Goal: Information Seeking & Learning: Learn about a topic

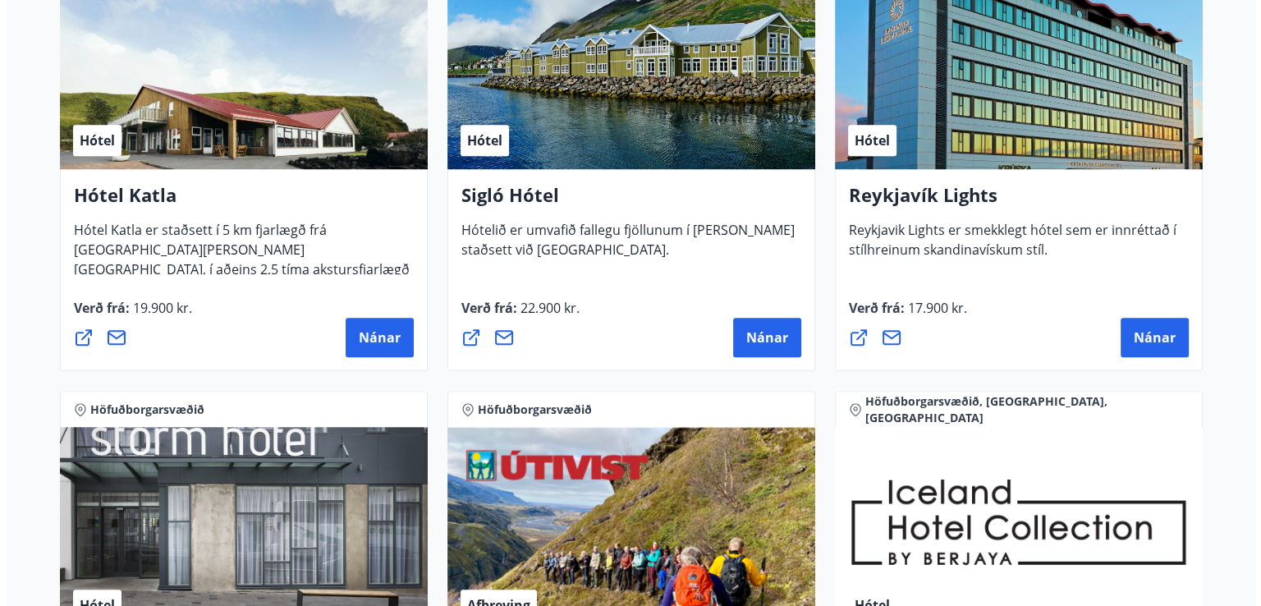
scroll to position [1294, 0]
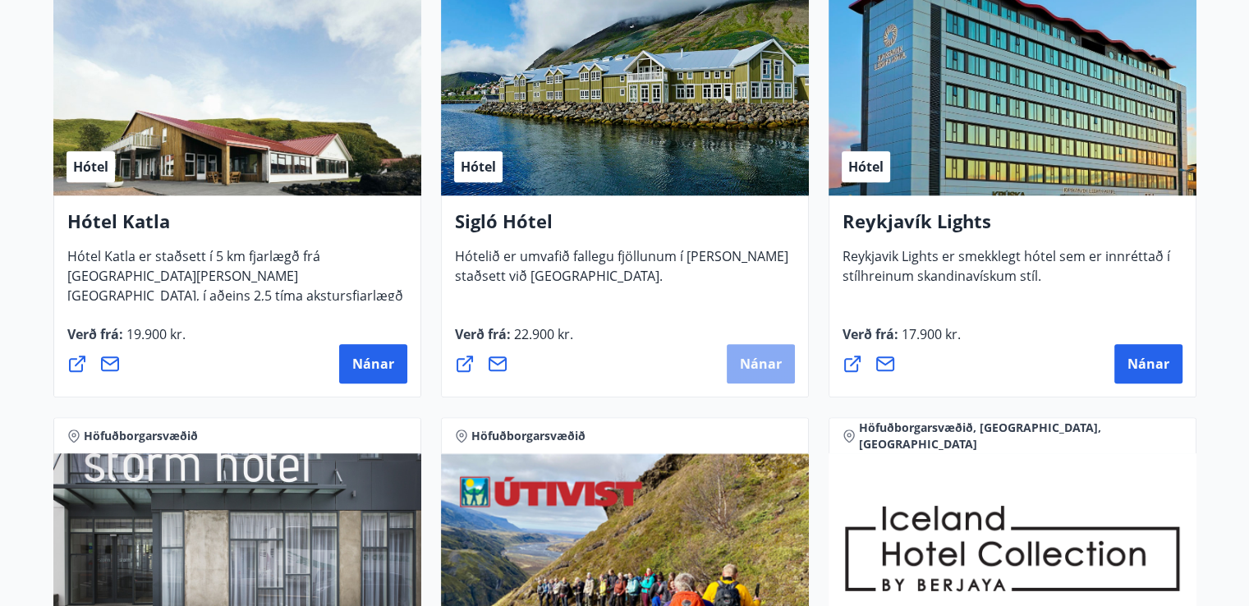
click at [745, 356] on span "Nánar" at bounding box center [761, 364] width 42 height 18
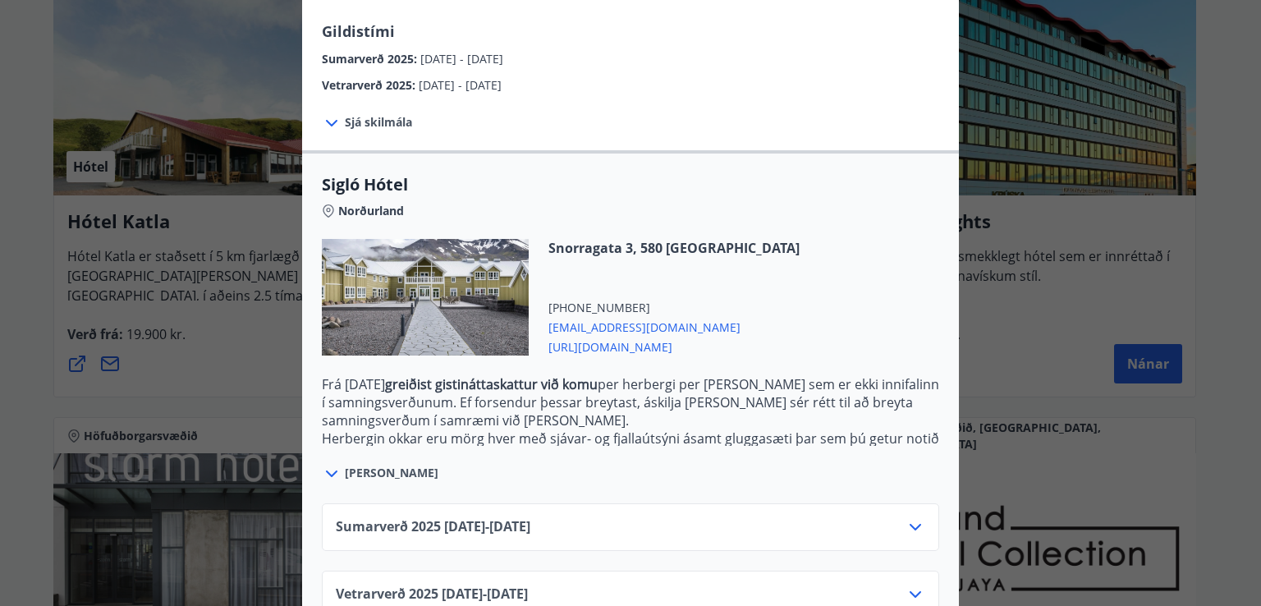
scroll to position [330, 0]
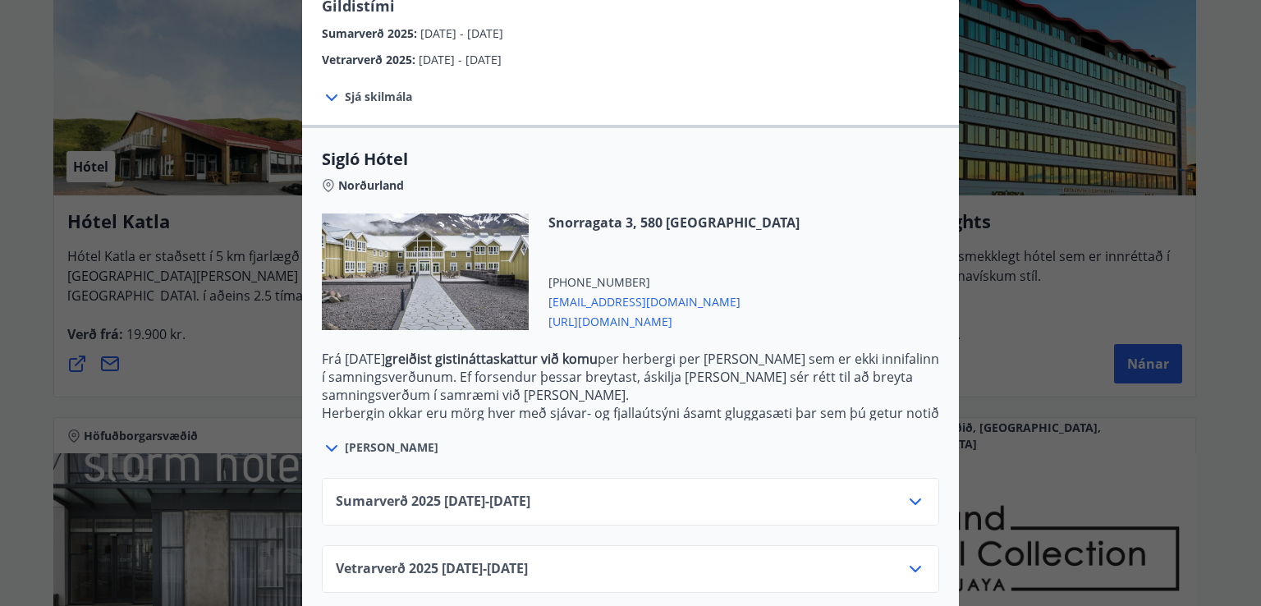
click at [905, 492] on icon at bounding box center [915, 502] width 20 height 20
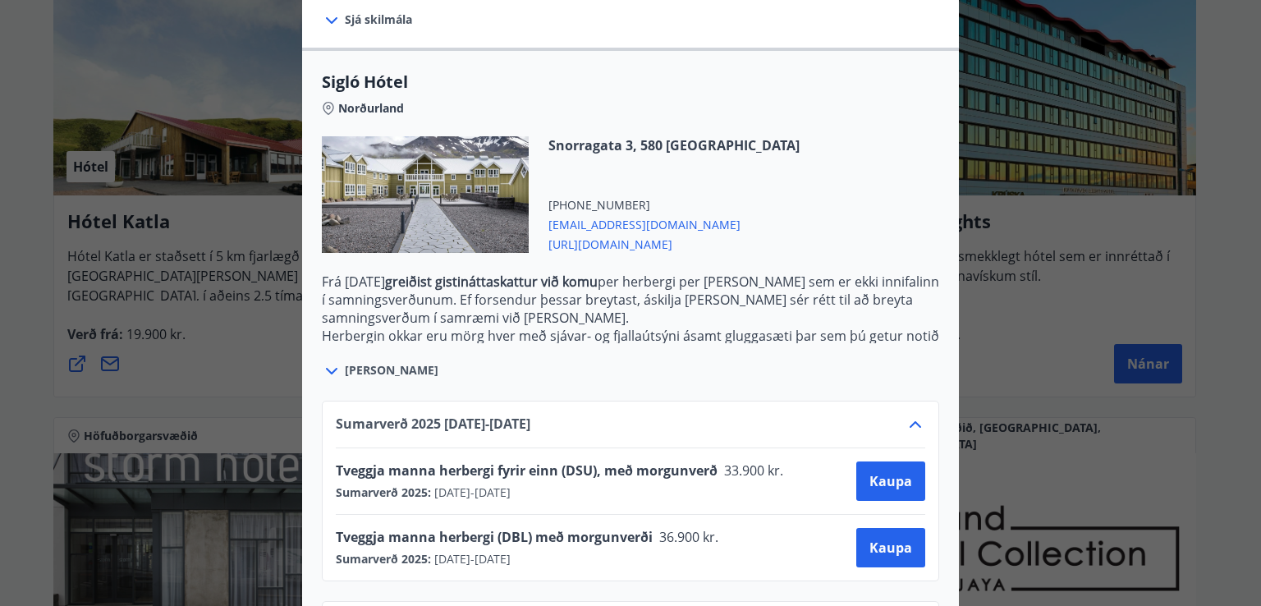
scroll to position [463, 0]
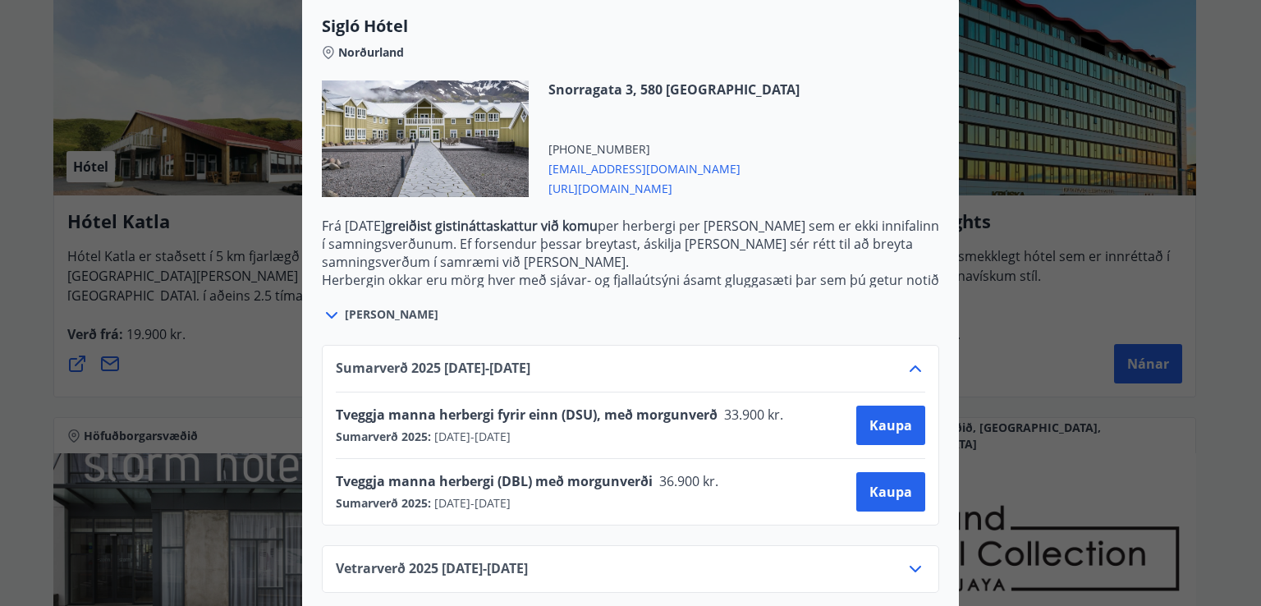
click at [908, 559] on icon at bounding box center [915, 569] width 20 height 20
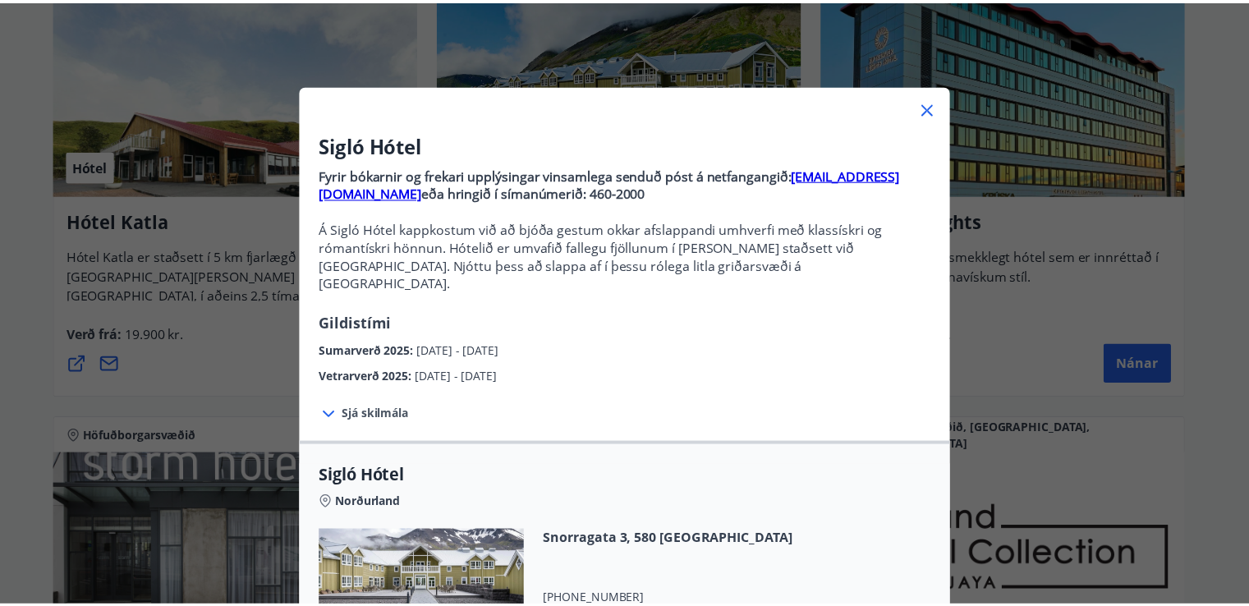
scroll to position [0, 0]
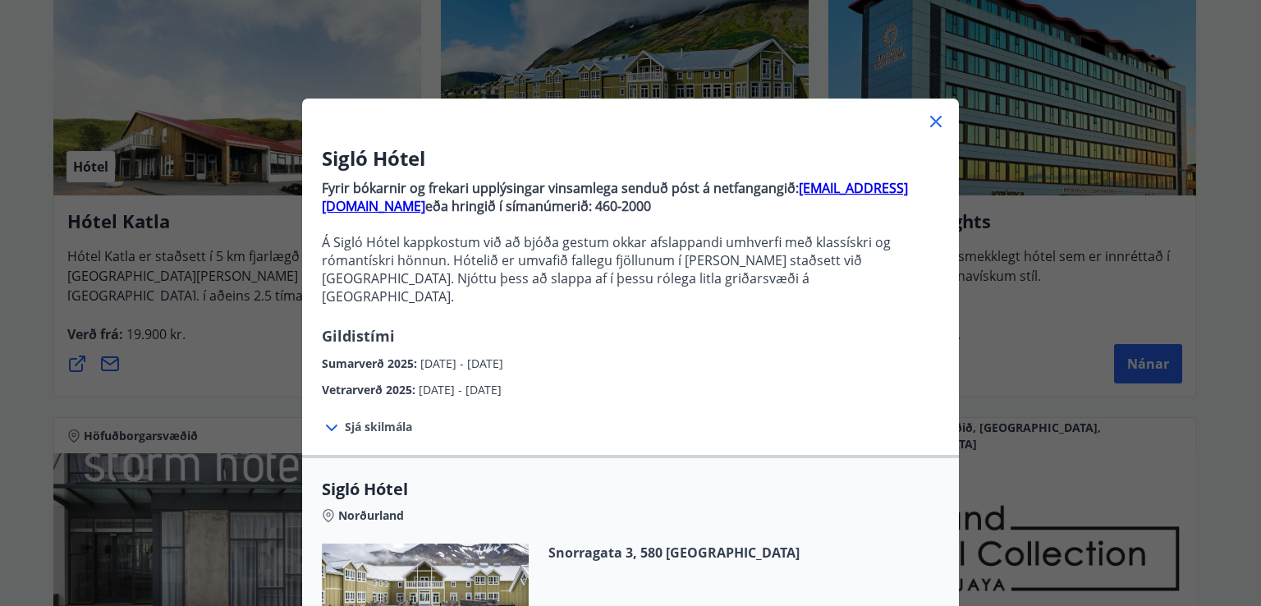
click at [933, 118] on icon at bounding box center [935, 121] width 11 height 11
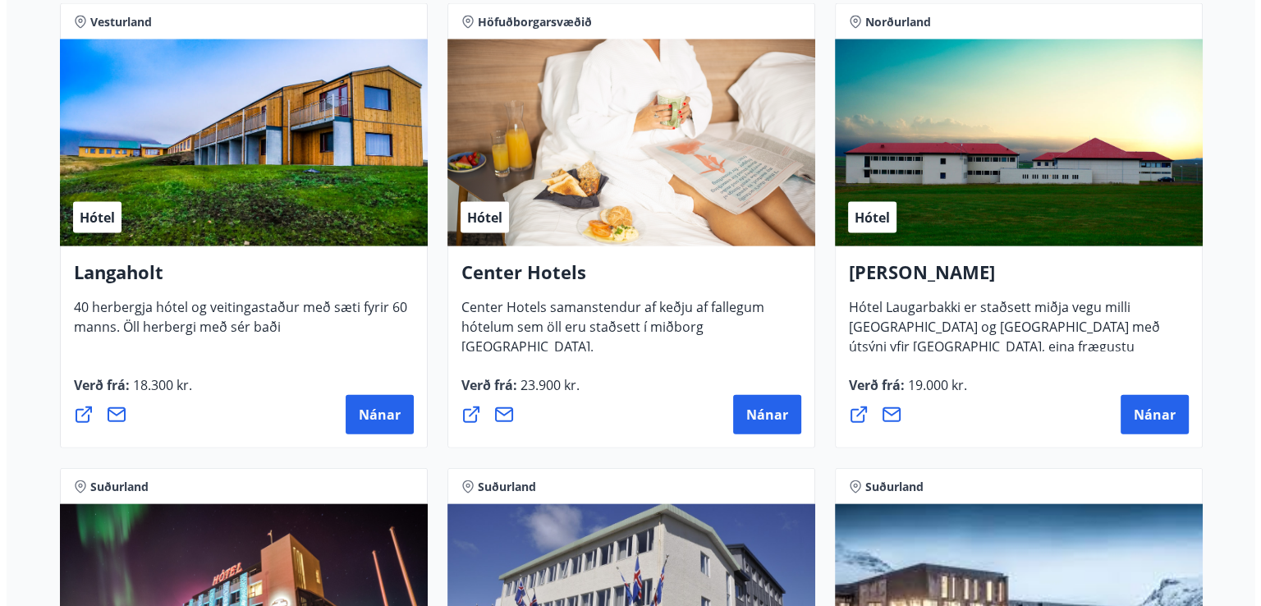
scroll to position [3566, 0]
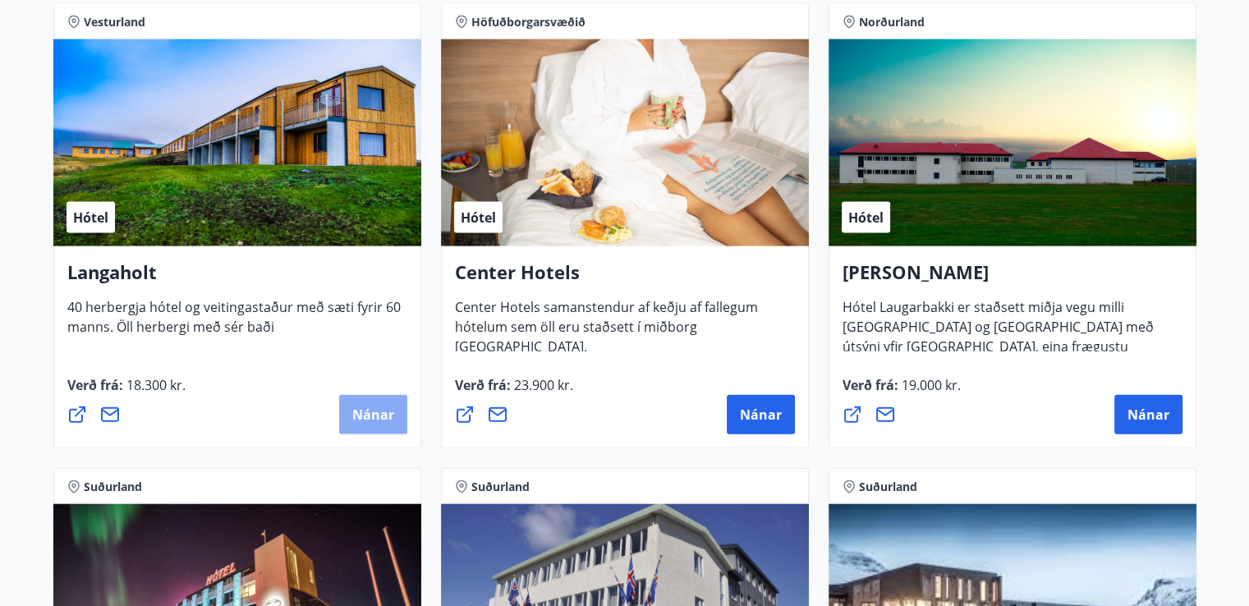
click at [372, 413] on span "Nánar" at bounding box center [373, 415] width 42 height 18
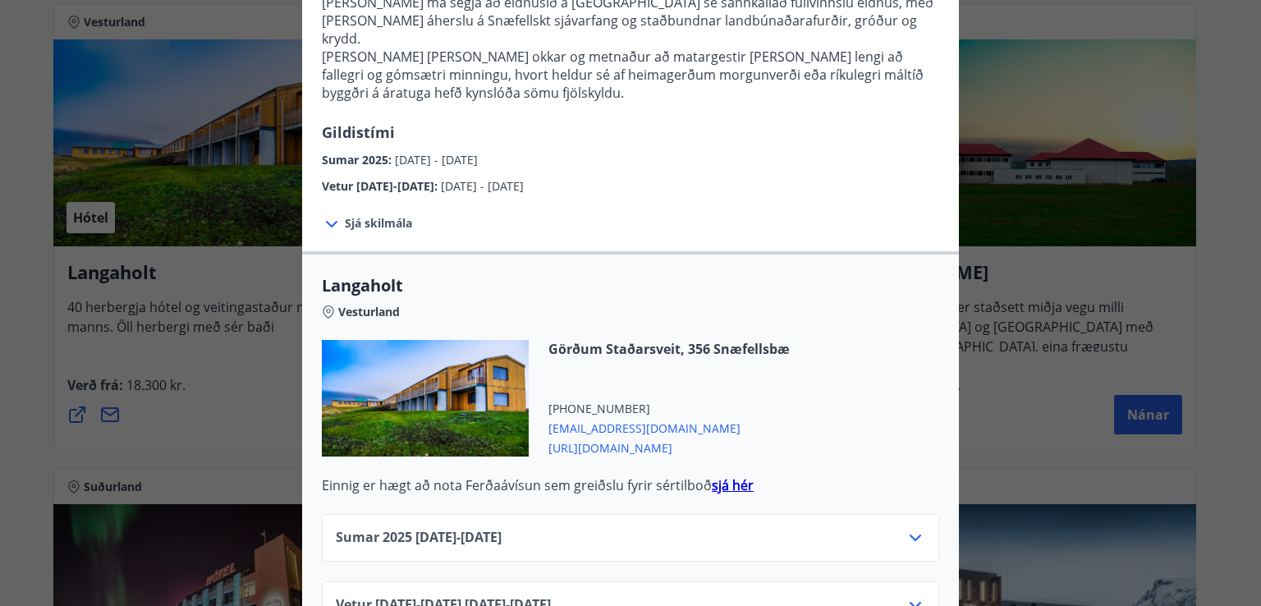
scroll to position [456, 0]
click at [913, 602] on icon at bounding box center [915, 605] width 11 height 7
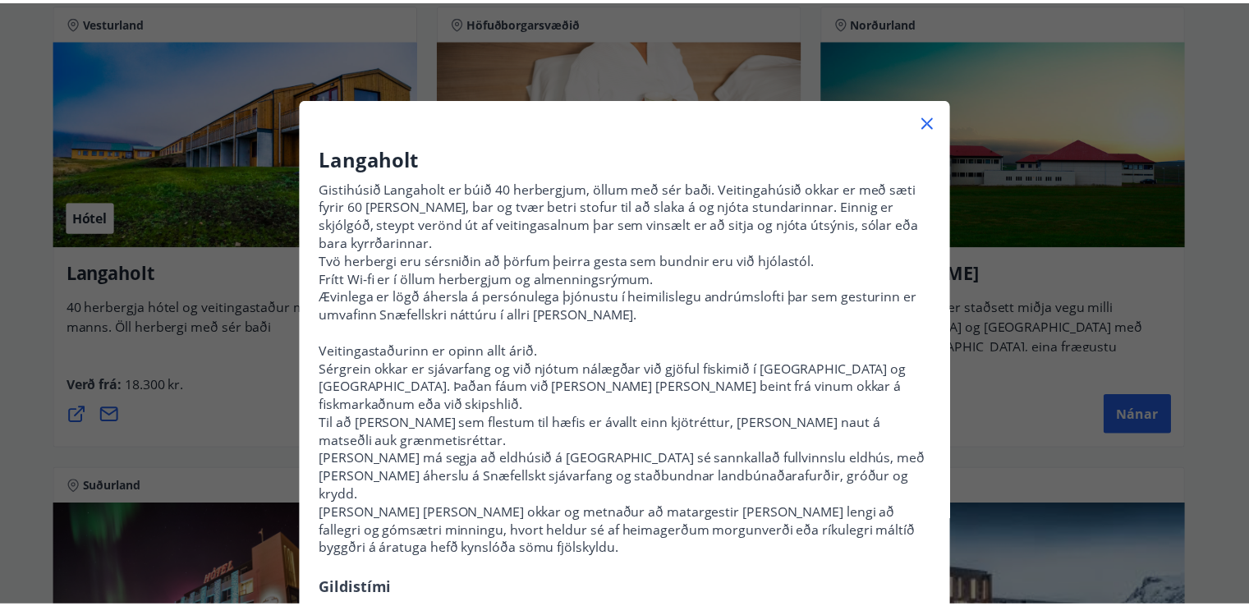
scroll to position [0, 0]
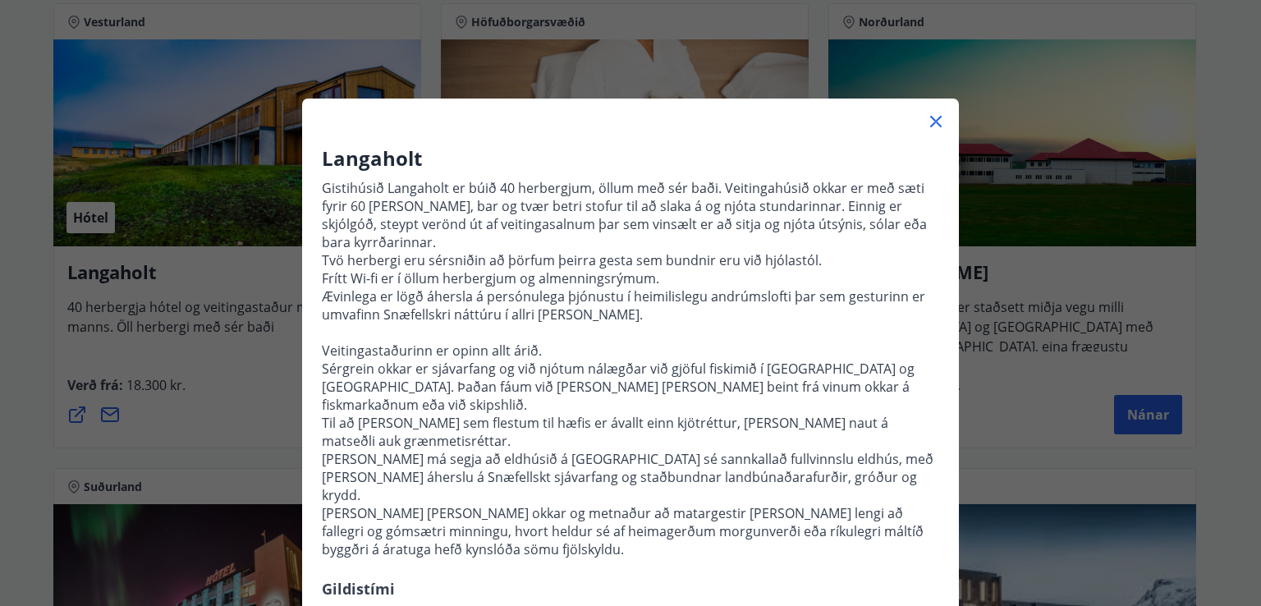
click at [930, 123] on icon at bounding box center [935, 121] width 11 height 11
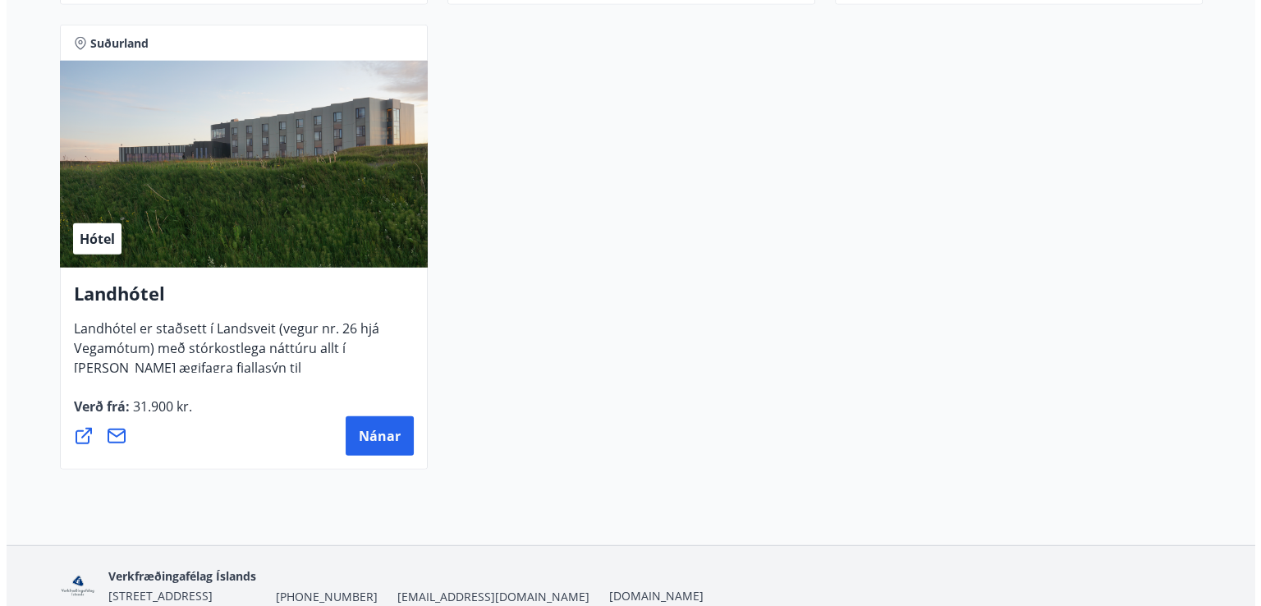
scroll to position [4484, 0]
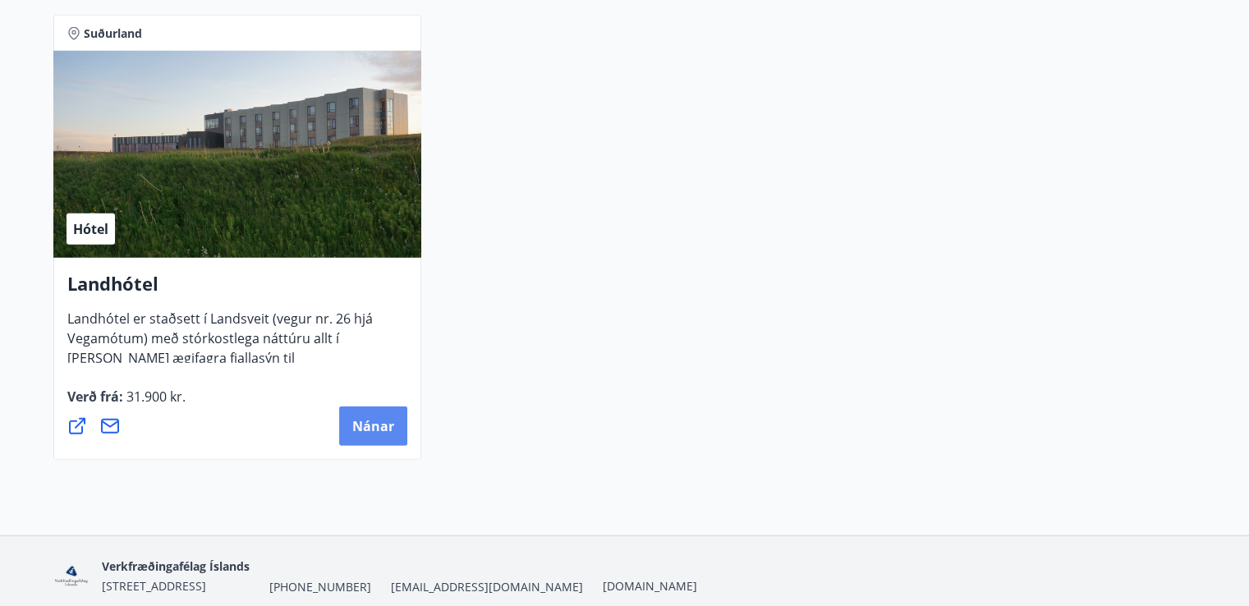
click at [369, 427] on span "Nánar" at bounding box center [373, 426] width 42 height 18
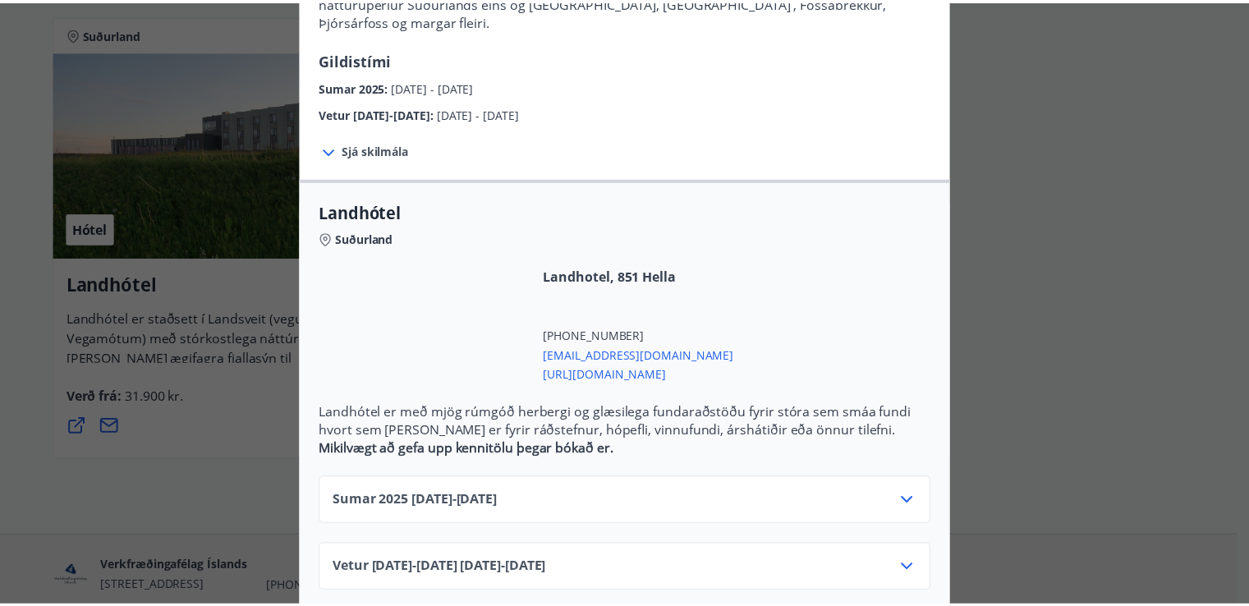
scroll to position [0, 0]
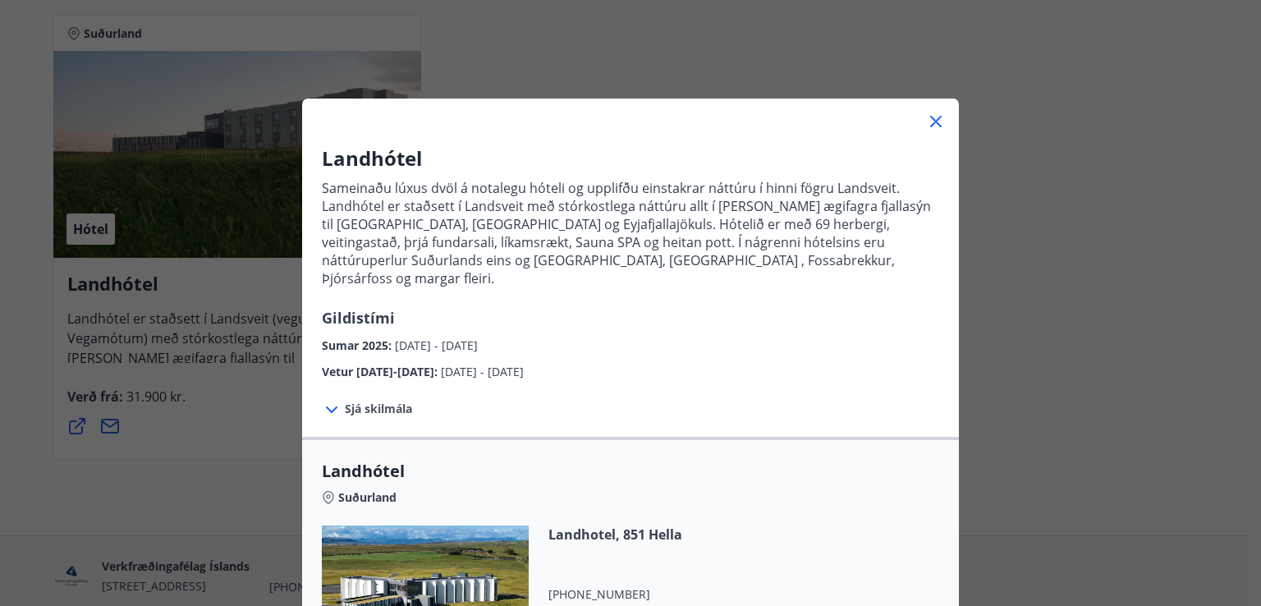
click at [930, 119] on icon at bounding box center [935, 121] width 11 height 11
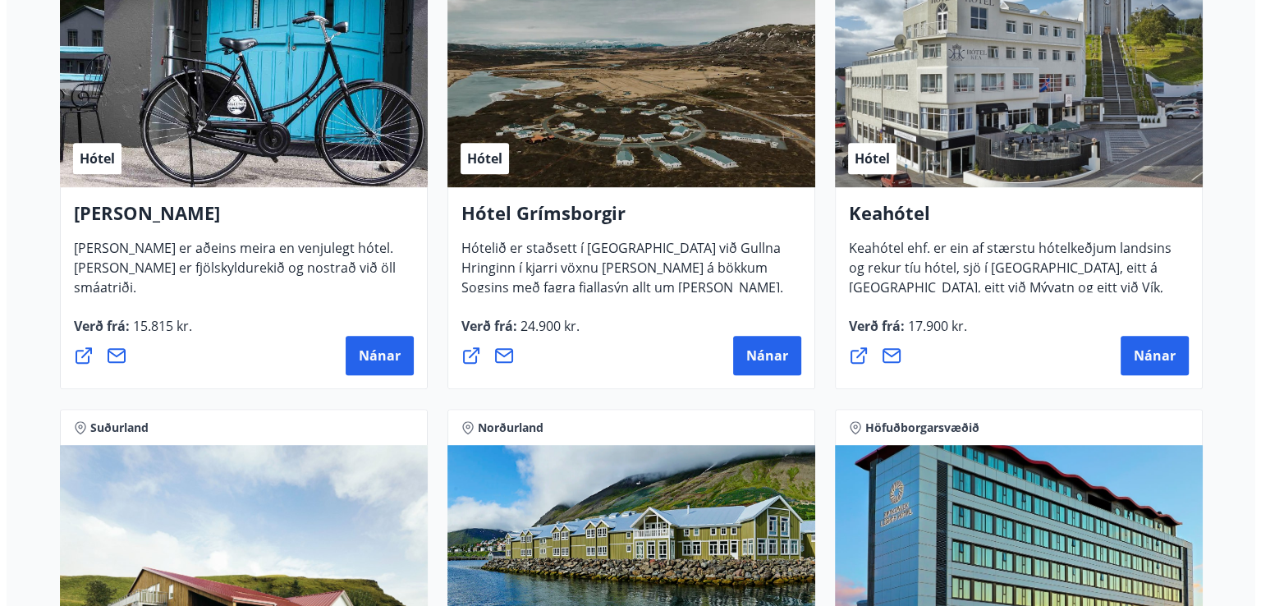
scroll to position [846, 0]
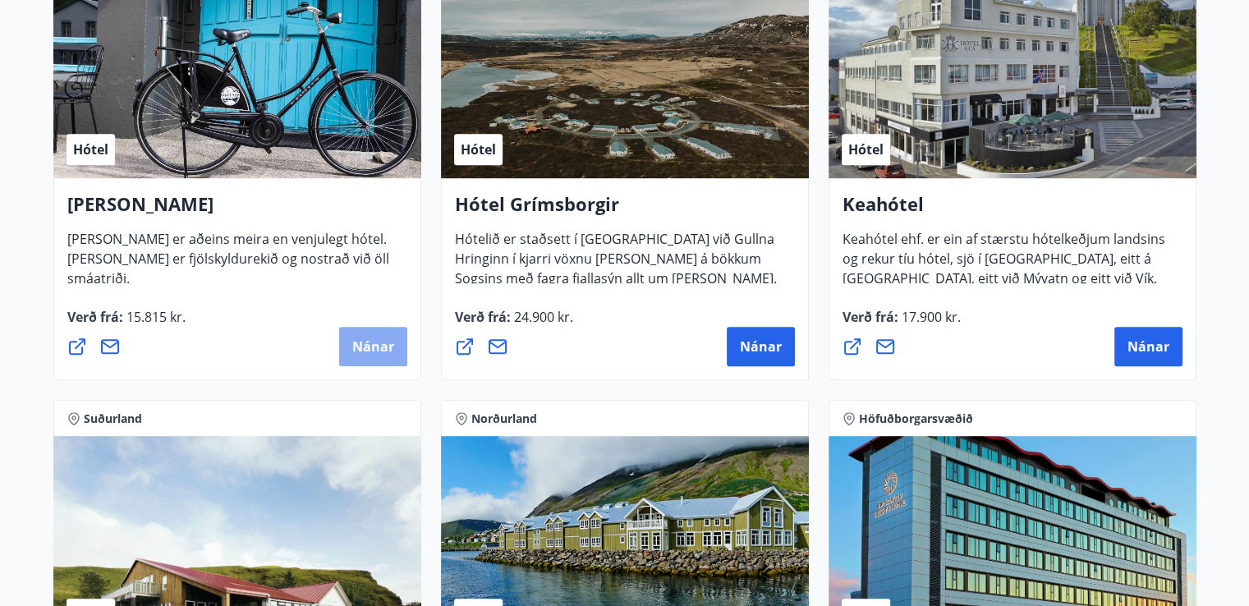
click at [360, 347] on span "Nánar" at bounding box center [373, 346] width 42 height 18
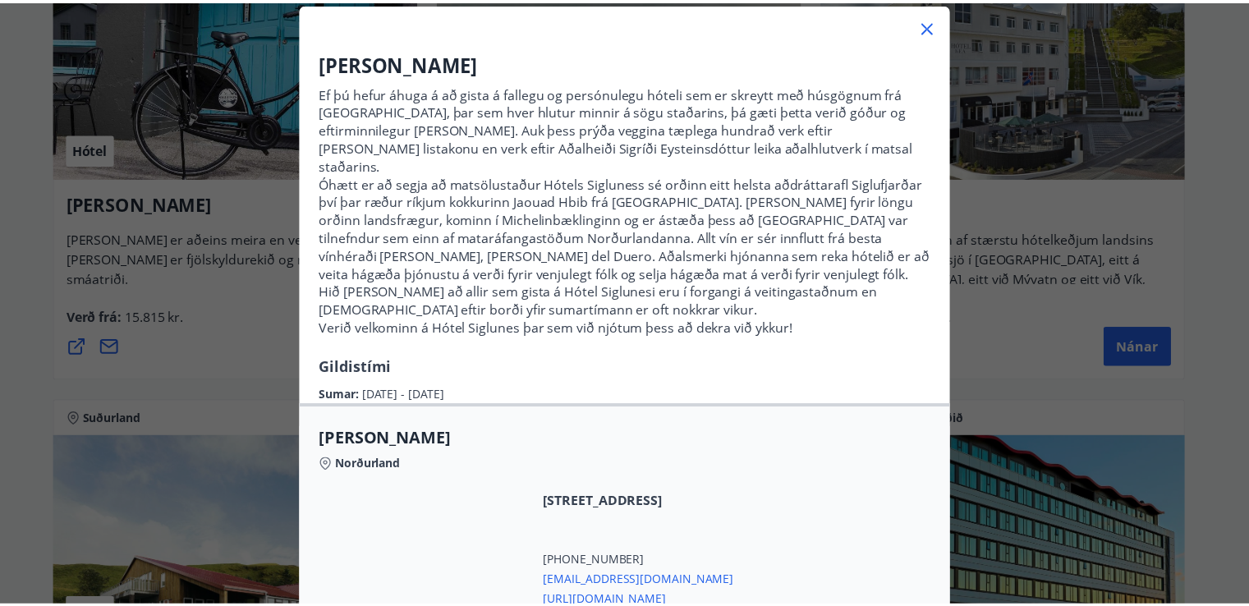
scroll to position [0, 0]
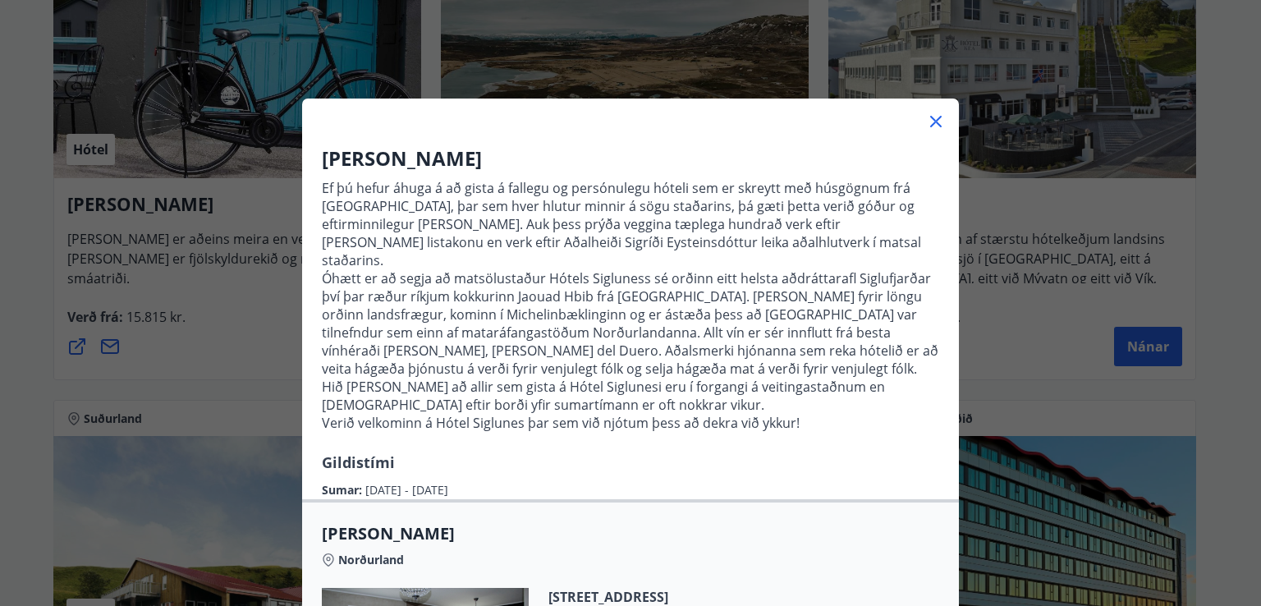
click at [935, 116] on icon at bounding box center [936, 122] width 20 height 20
